Goal: Information Seeking & Learning: Learn about a topic

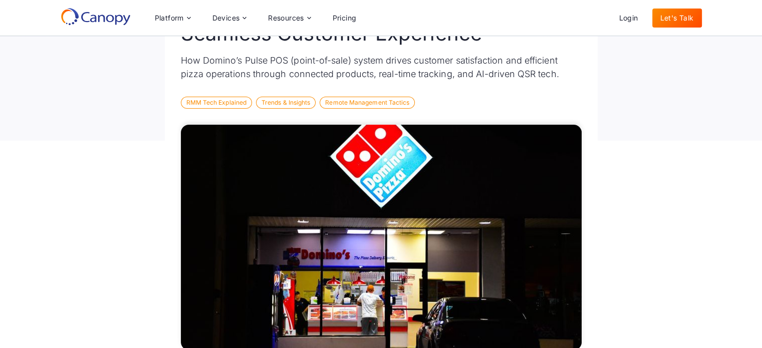
scroll to position [100, 0]
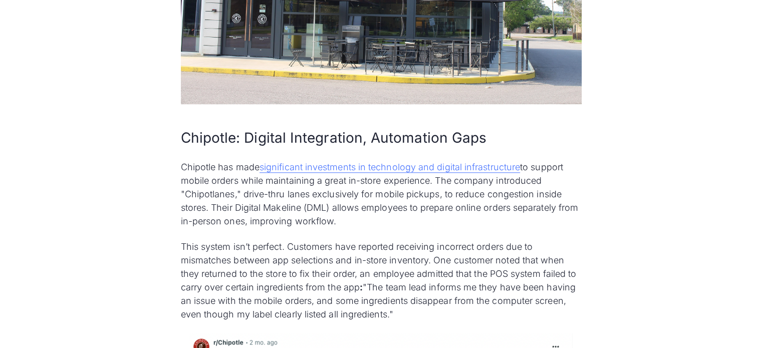
scroll to position [1002, 0]
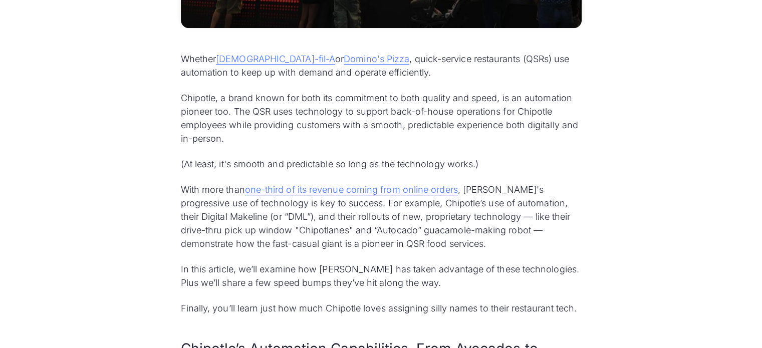
scroll to position [501, 0]
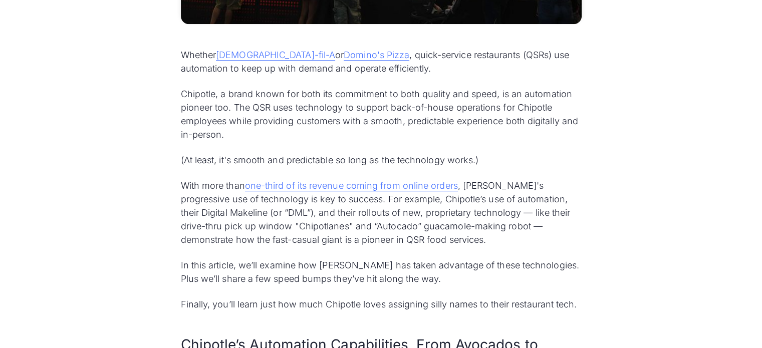
click at [409, 72] on p "Whether Chick-fil-A or Domino's Pizza , quick-service restaurants (QSRs) use au…" at bounding box center [381, 61] width 401 height 27
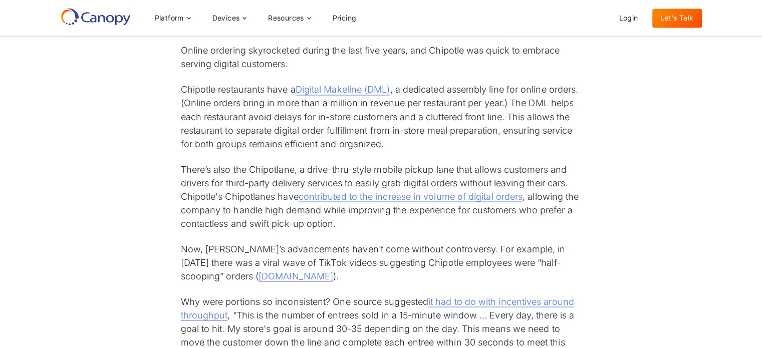
scroll to position [1653, 0]
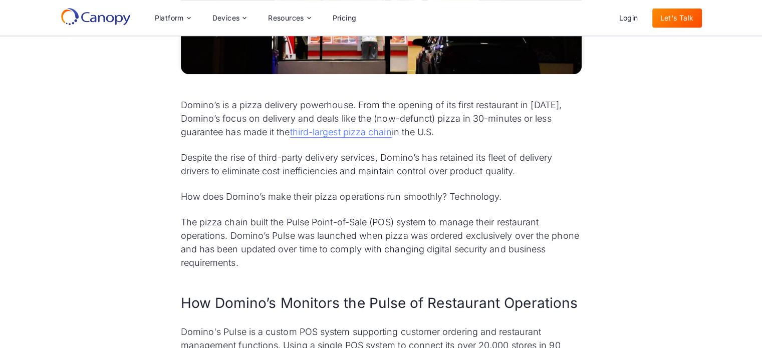
scroll to position [451, 0]
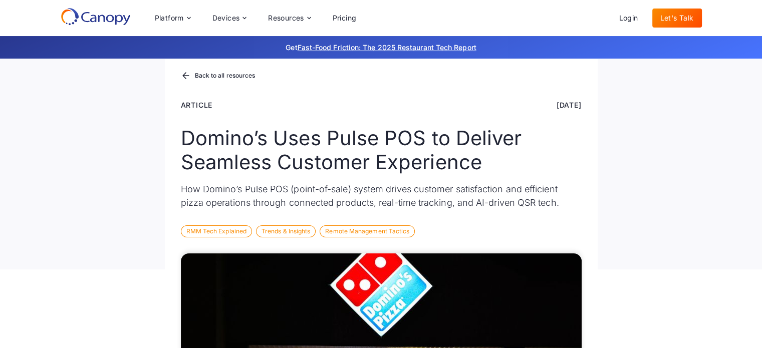
scroll to position [100, 0]
